Goal: Task Accomplishment & Management: Use online tool/utility

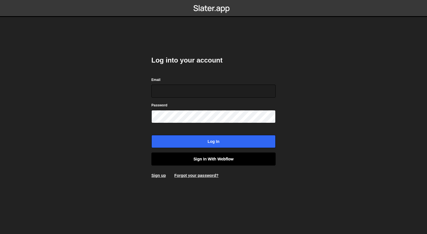
click at [221, 158] on link "Sign in with Webflow" at bounding box center [213, 158] width 124 height 13
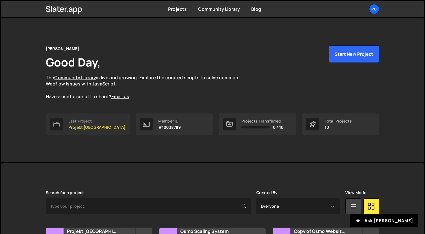
click at [91, 126] on p "Projekt [GEOGRAPHIC_DATA]" at bounding box center [96, 127] width 57 height 5
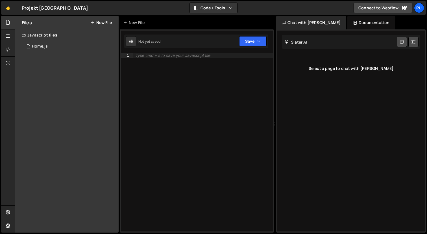
click at [107, 24] on button "New File" at bounding box center [101, 22] width 21 height 5
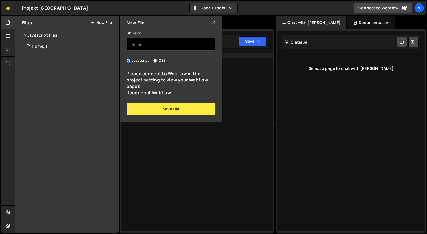
click at [152, 49] on input "text" at bounding box center [171, 44] width 89 height 12
type input "[PERSON_NAME] Scroll"
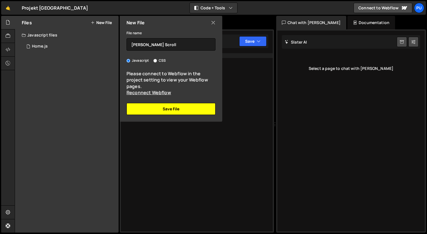
click at [172, 110] on button "Save File" at bounding box center [171, 109] width 89 height 12
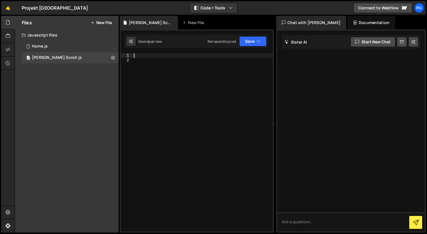
click at [165, 57] on div at bounding box center [203, 146] width 140 height 187
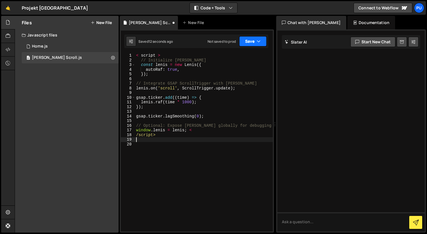
click at [255, 39] on button "Save" at bounding box center [252, 41] width 27 height 10
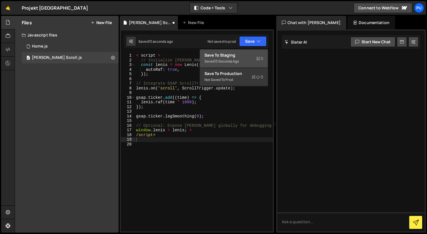
click at [242, 53] on div "Save to Staging S" at bounding box center [234, 55] width 59 height 6
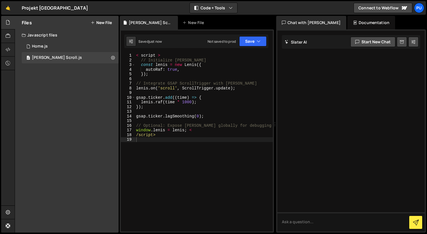
click at [104, 23] on button "New File" at bounding box center [101, 22] width 21 height 5
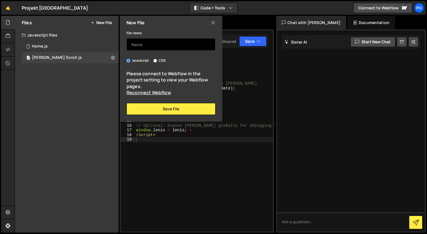
click at [151, 45] on input "text" at bounding box center [171, 44] width 89 height 12
type input "Navigation One Page"
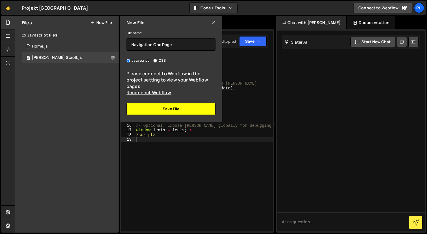
click at [177, 109] on button "Save File" at bounding box center [171, 109] width 89 height 12
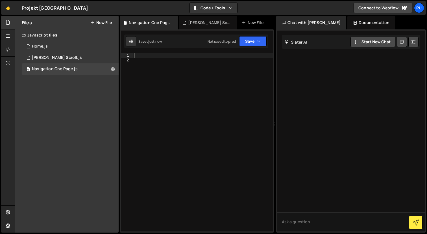
click at [156, 53] on div at bounding box center [203, 146] width 140 height 187
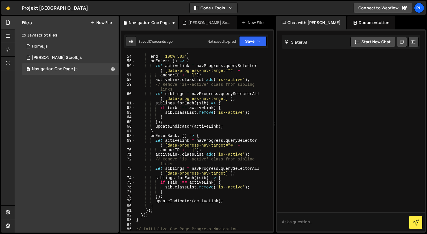
click at [104, 23] on button "New File" at bounding box center [101, 22] width 21 height 5
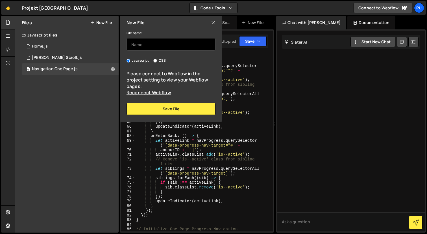
click at [153, 43] on input "text" at bounding box center [171, 44] width 89 height 12
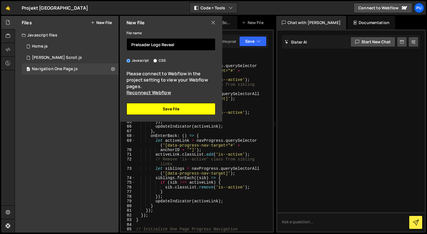
type input "Preloader Logo Reveal"
click at [167, 110] on button "Save File" at bounding box center [171, 109] width 89 height 12
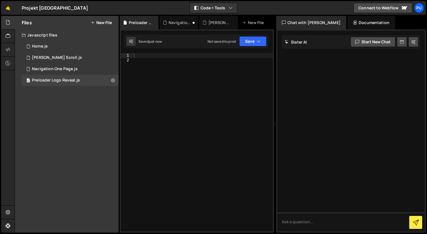
click at [197, 55] on div at bounding box center [203, 146] width 140 height 187
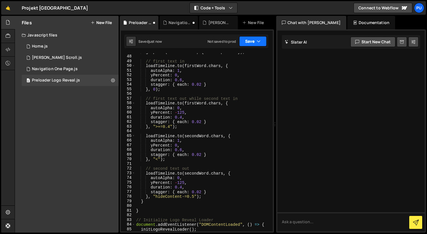
click at [251, 42] on button "Save" at bounding box center [252, 41] width 27 height 10
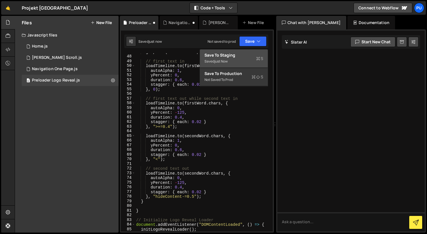
click at [241, 54] on div "Save to Staging S" at bounding box center [234, 55] width 59 height 6
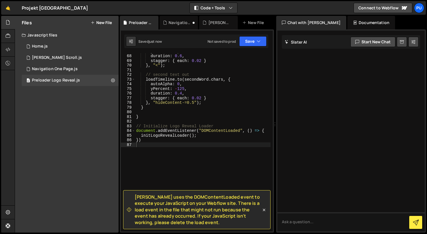
click at [105, 22] on button "New File" at bounding box center [101, 22] width 21 height 5
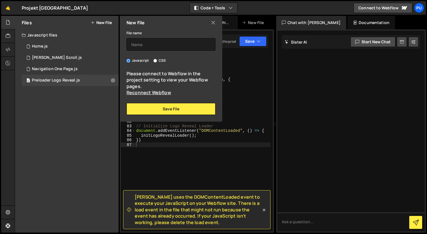
click at [152, 62] on div "Javascript CSS" at bounding box center [171, 61] width 89 height 6
click at [154, 61] on input "CSS" at bounding box center [155, 61] width 4 height 4
radio input "true"
click at [153, 43] on input "text" at bounding box center [171, 44] width 89 height 12
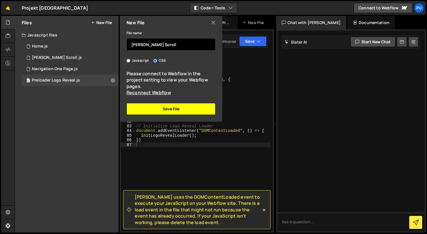
type input "[PERSON_NAME] Scroll"
click at [169, 103] on button "Save File" at bounding box center [171, 109] width 89 height 12
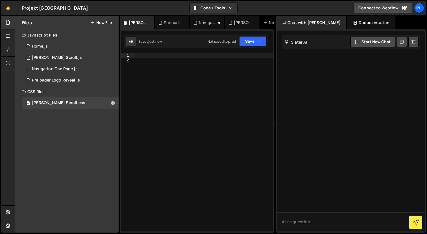
click at [151, 58] on div at bounding box center [203, 146] width 140 height 187
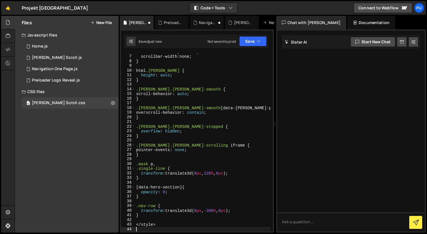
scroll to position [36, 0]
click at [244, 41] on button "Save" at bounding box center [252, 41] width 27 height 10
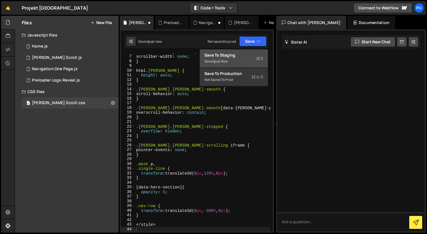
click at [234, 53] on div "Save to Staging S" at bounding box center [234, 55] width 59 height 6
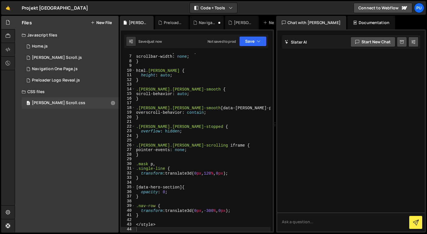
click at [104, 21] on button "New File" at bounding box center [101, 22] width 21 height 5
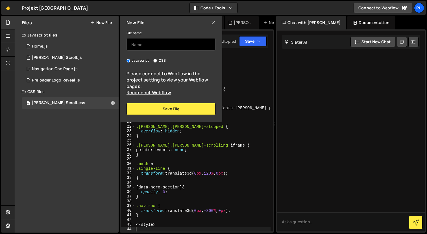
click at [158, 44] on input "text" at bounding box center [171, 44] width 89 height 12
type input "Underline Link"
click at [156, 60] on input "CSS" at bounding box center [155, 61] width 4 height 4
radio input "true"
click at [173, 45] on input "Underline Link" at bounding box center [171, 44] width 89 height 12
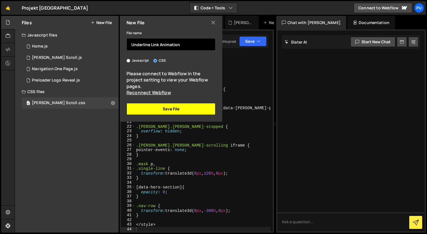
type input "Underline Link Animation"
click at [169, 107] on button "Save File" at bounding box center [171, 109] width 89 height 12
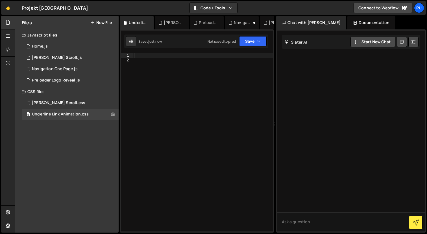
click at [175, 57] on div at bounding box center [203, 146] width 140 height 187
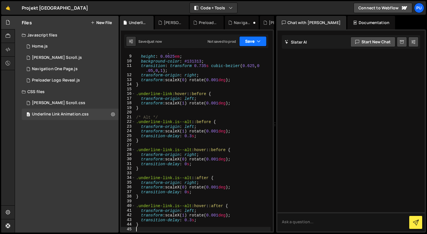
click at [258, 37] on button "Save" at bounding box center [252, 41] width 27 height 10
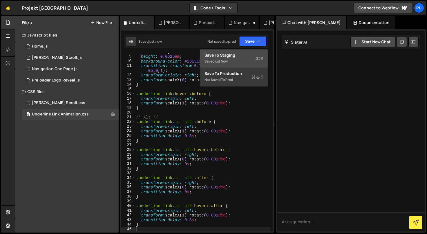
click at [242, 55] on div "Save to Staging S" at bounding box center [234, 55] width 59 height 6
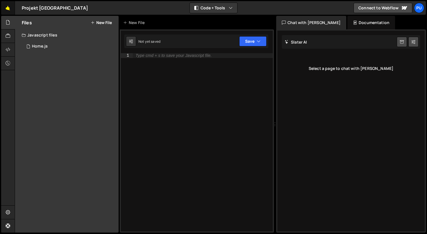
click at [10, 13] on link "🤙" at bounding box center [8, 8] width 14 height 14
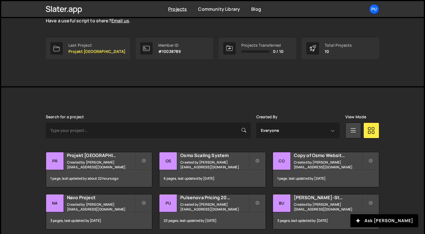
scroll to position [77, 0]
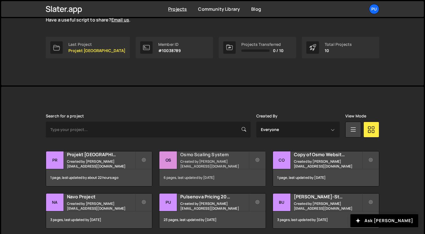
click at [189, 162] on small "Created by johannes@pulsenova.io" at bounding box center [214, 164] width 68 height 10
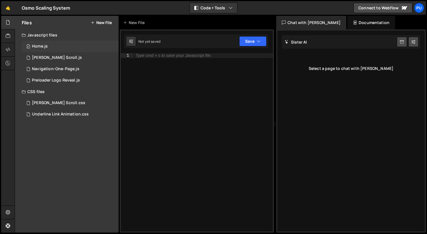
click at [64, 46] on div "0 Home.js 0" at bounding box center [70, 46] width 97 height 11
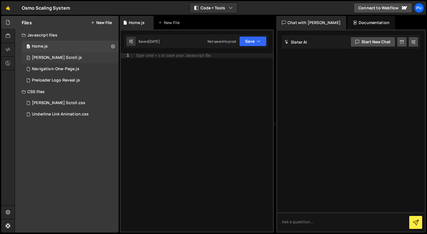
click at [61, 55] on div "0 [PERSON_NAME] Scroll.js 0" at bounding box center [70, 57] width 97 height 11
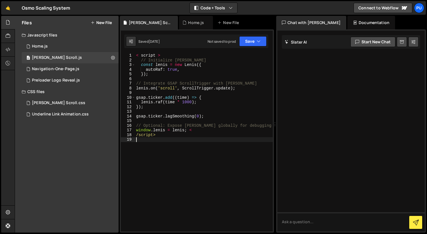
click at [181, 149] on div "< script > // Initialize [PERSON_NAME] const [PERSON_NAME] = new [PERSON_NAME] …" at bounding box center [204, 146] width 138 height 187
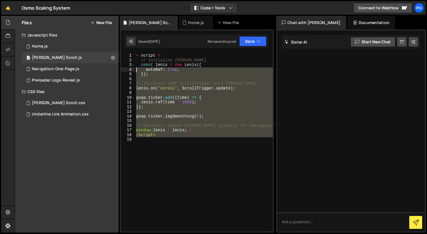
drag, startPoint x: 181, startPoint y: 149, endPoint x: 136, endPoint y: 70, distance: 91.6
click at [136, 70] on div "< script > // Initialize [PERSON_NAME] const [PERSON_NAME] = new [PERSON_NAME] …" at bounding box center [204, 146] width 138 height 187
type textarea "autoRaf: true, });"
click at [174, 144] on div "< script > // Initialize [PERSON_NAME] const [PERSON_NAME] = new [PERSON_NAME] …" at bounding box center [204, 142] width 138 height 178
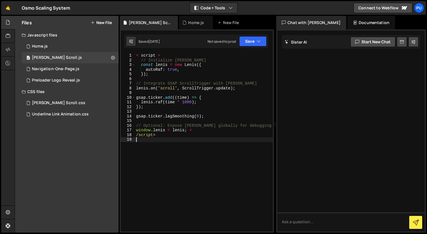
click at [142, 58] on div "< script > // Initialize [PERSON_NAME] const [PERSON_NAME] = new [PERSON_NAME] …" at bounding box center [204, 146] width 138 height 187
click at [142, 55] on div "< script > // Initialize [PERSON_NAME] const [PERSON_NAME] = new [PERSON_NAME] …" at bounding box center [204, 146] width 138 height 187
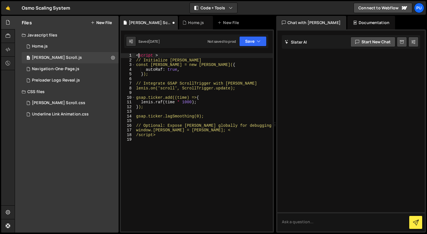
click at [155, 55] on div "< script > // Initialize [PERSON_NAME] const [PERSON_NAME] = new [PERSON_NAME](…" at bounding box center [204, 146] width 138 height 187
type textarea "<script>"
click at [243, 48] on div "1 Type cmd + s to save your Javascript file. הההההההההההההההההההההההההההההההההה…" at bounding box center [197, 130] width 154 height 203
click at [250, 42] on button "Save" at bounding box center [252, 41] width 27 height 10
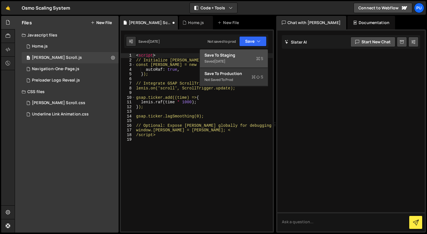
click at [232, 52] on button "Save to Staging S Saved [DATE]" at bounding box center [234, 58] width 68 height 18
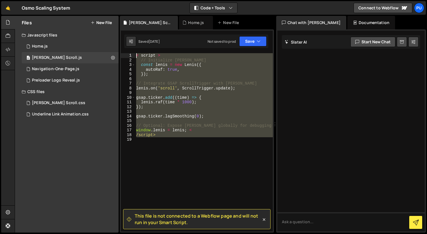
drag, startPoint x: 170, startPoint y: 143, endPoint x: 134, endPoint y: 55, distance: 95.6
click at [134, 55] on div "1 2 3 4 5 6 7 8 9 10 11 12 13 14 15 16 17 18 19 < script > // Initialize [PERSO…" at bounding box center [197, 142] width 152 height 178
type textarea "< script > // Initialize [PERSON_NAME]"
click at [73, 70] on div "Navigation-One-Page.js" at bounding box center [55, 68] width 47 height 5
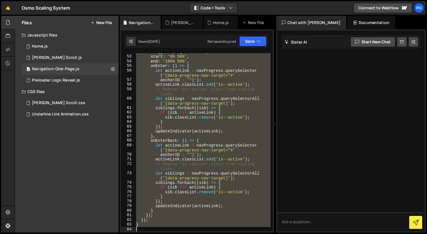
scroll to position [321, 0]
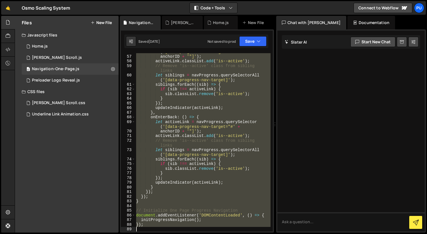
drag, startPoint x: 137, startPoint y: 54, endPoint x: 260, endPoint y: 233, distance: 217.2
click at [260, 233] on div "Hold on a sec... Are you certain you wish to leave this page? Any changes you'v…" at bounding box center [213, 117] width 427 height 234
type textarea "});"
click at [69, 83] on div "0 Preloader Logo Reveal.js 0" at bounding box center [70, 80] width 97 height 11
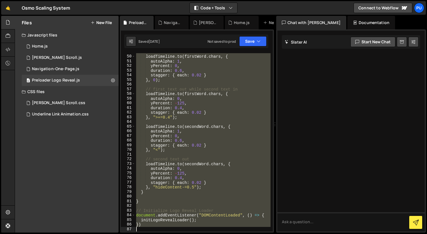
scroll to position [297, 0]
drag, startPoint x: 137, startPoint y: 55, endPoint x: 238, endPoint y: 233, distance: 205.0
click at [238, 233] on div "Hold on a sec... Are you certain you wish to leave this page? Any changes you'v…" at bounding box center [213, 117] width 427 height 234
type textarea "})"
click at [67, 102] on div "[PERSON_NAME] Scroll.css 0" at bounding box center [70, 102] width 97 height 11
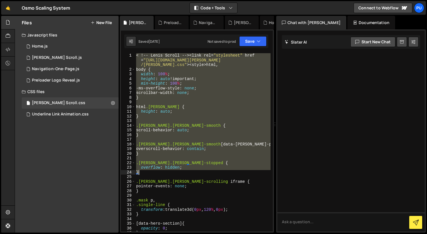
scroll to position [36, 0]
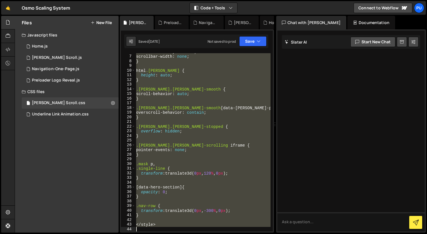
drag, startPoint x: 137, startPoint y: 54, endPoint x: 242, endPoint y: 233, distance: 207.5
click at [242, 233] on div "Hold on a sec... Are you certain you wish to leave this page? Any changes you'v…" at bounding box center [213, 117] width 427 height 234
type textarea "</style>"
click at [88, 112] on div "Underline Link Animation.css 0" at bounding box center [70, 113] width 97 height 11
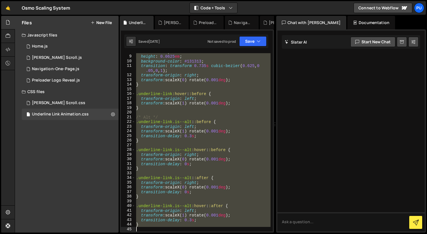
drag, startPoint x: 136, startPoint y: 55, endPoint x: 270, endPoint y: 233, distance: 223.1
click at [270, 233] on div "Hold on a sec... Are you certain you wish to leave this page? Any changes you'v…" at bounding box center [213, 117] width 427 height 234
type textarea "}"
